Goal: Communication & Community: Answer question/provide support

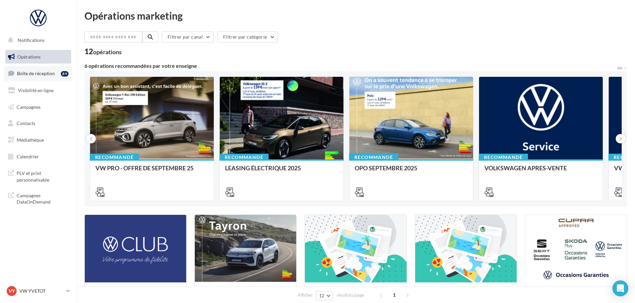
click at [40, 74] on span "Boîte de réception" at bounding box center [36, 73] width 38 height 6
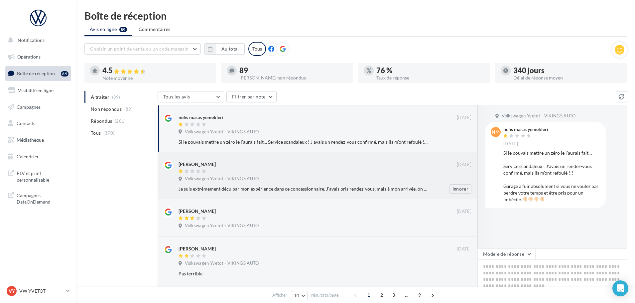
click at [302, 163] on div "[PERSON_NAME]" at bounding box center [317, 163] width 278 height 7
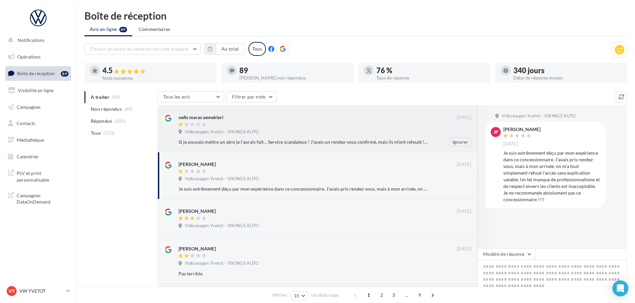
click at [287, 136] on div "Volkswagen Yvetot - VIKINGS AUTO" at bounding box center [324, 132] width 293 height 7
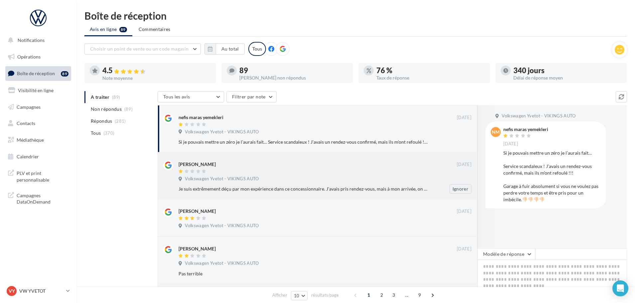
click at [320, 163] on div "[PERSON_NAME]" at bounding box center [317, 163] width 278 height 7
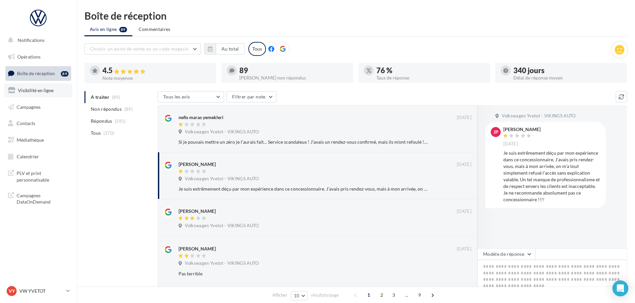
click at [38, 95] on link "Visibilité en ligne" at bounding box center [38, 90] width 68 height 14
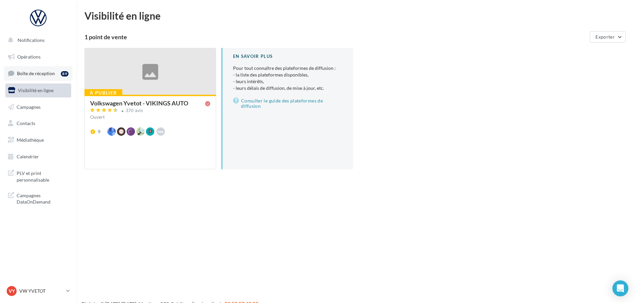
click at [31, 71] on span "Boîte de réception" at bounding box center [36, 73] width 38 height 6
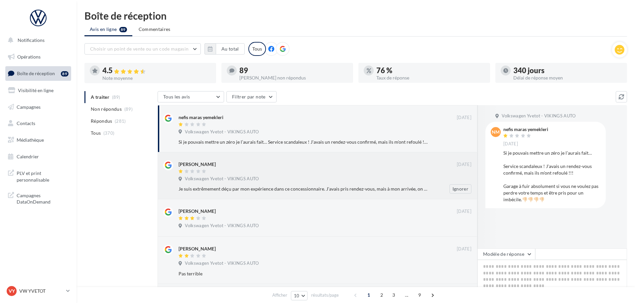
click at [305, 156] on div "[PERSON_NAME] [DATE] Volkswagen Yvetot - VIKINGS AUTO Je suis extrêmement déçu …" at bounding box center [317, 175] width 320 height 47
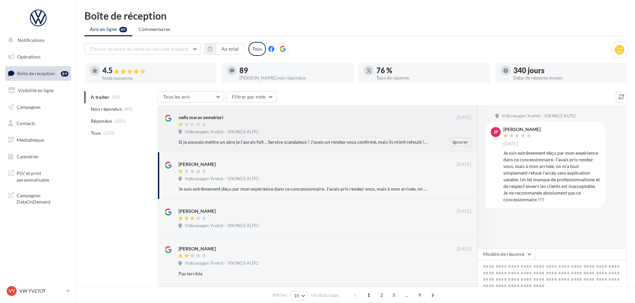
drag, startPoint x: 221, startPoint y: 118, endPoint x: 335, endPoint y: 129, distance: 114.8
click at [221, 118] on div "nefis maras yemekleri" at bounding box center [200, 117] width 45 height 7
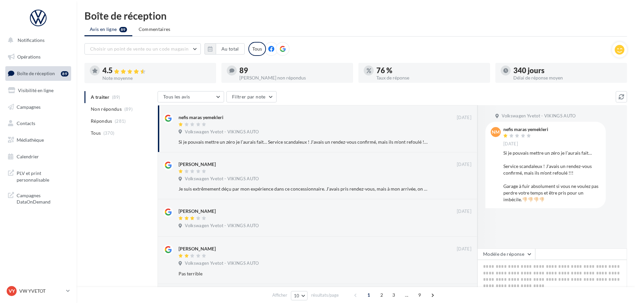
drag, startPoint x: 540, startPoint y: 129, endPoint x: 529, endPoint y: 131, distance: 10.5
click at [529, 131] on div "nefis maras yemekleri [DATE]" at bounding box center [551, 137] width 97 height 20
click at [538, 130] on div "nefis maras yemekleri" at bounding box center [525, 129] width 45 height 5
drag, startPoint x: 543, startPoint y: 130, endPoint x: 528, endPoint y: 128, distance: 14.4
click at [528, 128] on div "nefis maras yemekleri [DATE]" at bounding box center [551, 137] width 97 height 20
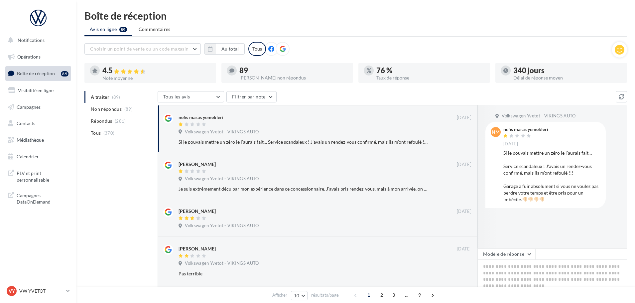
click at [529, 128] on div "nefis maras yemekleri" at bounding box center [525, 129] width 45 height 5
drag, startPoint x: 528, startPoint y: 129, endPoint x: 548, endPoint y: 127, distance: 20.3
click at [548, 127] on div "nefis maras yemekleri" at bounding box center [525, 129] width 45 height 5
copy div "yemekleri"
click at [545, 232] on div "Volkswagen Yvetot - VIKINGS AUTO nm nefis maras yemekleri [DATE] Si je pouvais …" at bounding box center [552, 176] width 150 height 143
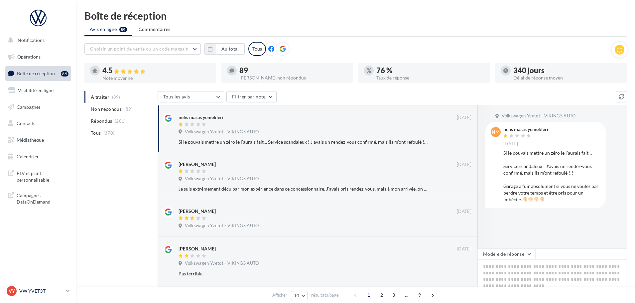
click at [52, 295] on div "VY VW YVETOT vw-yve-vau" at bounding box center [35, 291] width 57 height 10
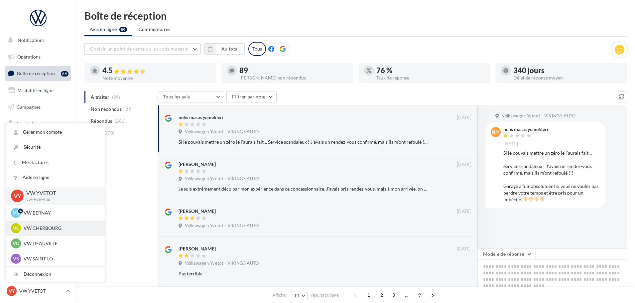
click at [41, 228] on p "VW CHERBOURG" at bounding box center [60, 228] width 73 height 7
